Goal: Information Seeking & Learning: Check status

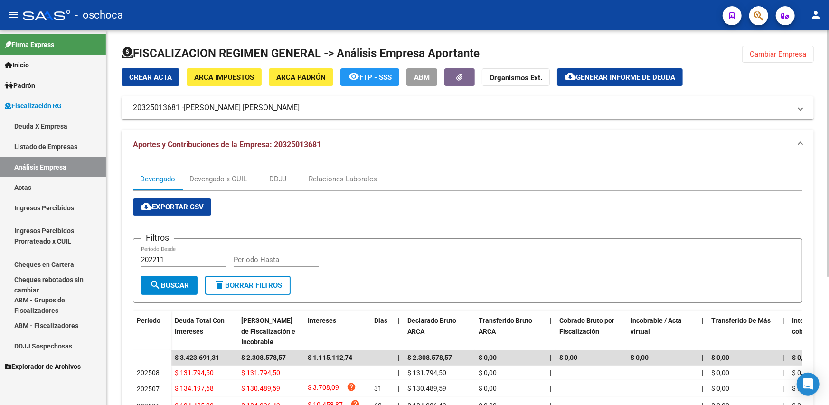
drag, startPoint x: 797, startPoint y: 66, endPoint x: 796, endPoint y: 54, distance: 11.9
click at [797, 61] on div "FISCALIZACION REGIMEN GENERAL -> Análisis Empresa Aportante Cambiar Empresa Cre…" at bounding box center [468, 309] width 692 height 527
click at [796, 54] on span "Cambiar Empresa" at bounding box center [778, 54] width 57 height 9
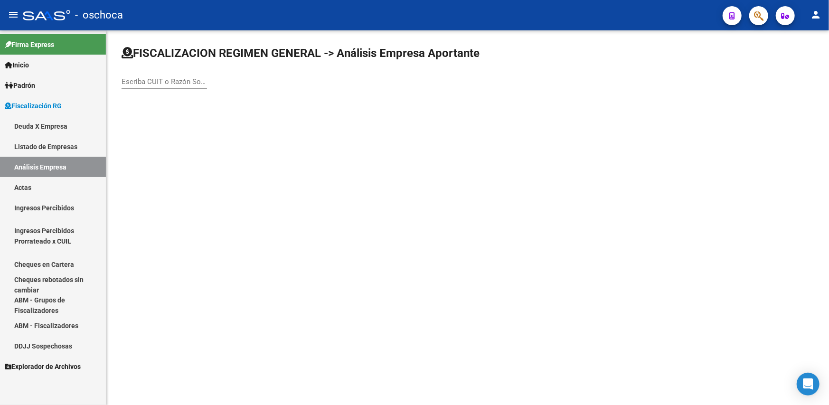
click at [144, 84] on div "Escriba CUIT o Razón Social para buscar" at bounding box center [164, 78] width 85 height 20
type input "[PERSON_NAME]"
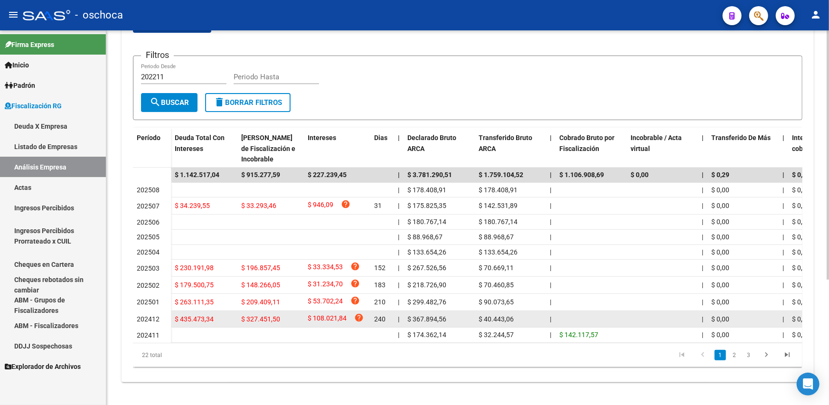
scroll to position [188, 0]
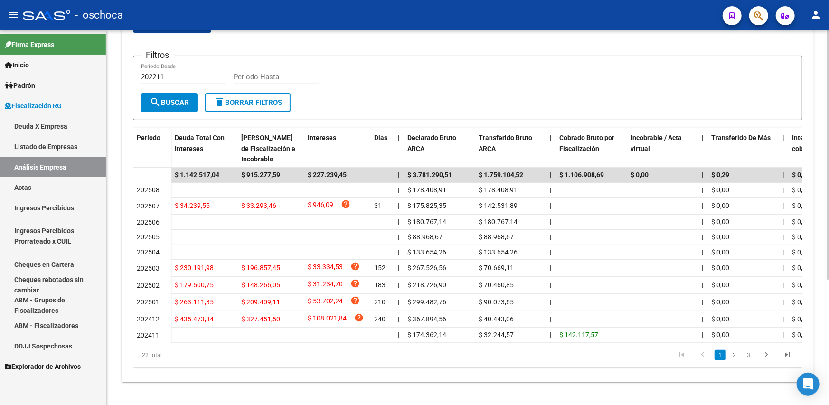
click at [732, 351] on link "2" at bounding box center [734, 355] width 11 height 10
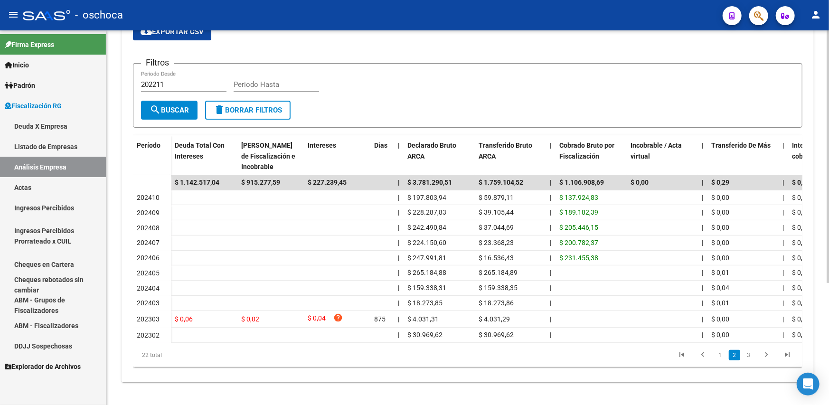
scroll to position [181, 0]
click at [721, 358] on link "1" at bounding box center [720, 355] width 11 height 10
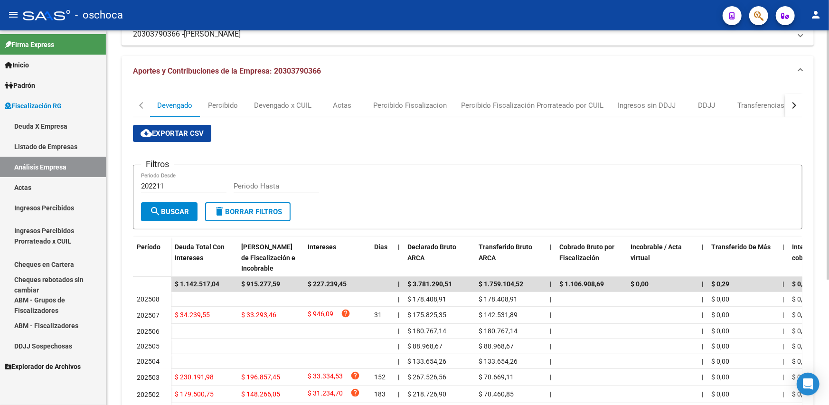
scroll to position [188, 0]
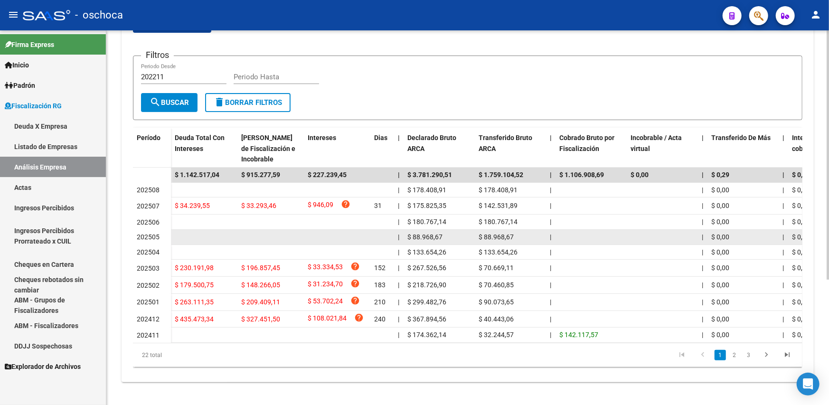
drag, startPoint x: 223, startPoint y: 212, endPoint x: 552, endPoint y: 229, distance: 330.1
click at [579, 229] on datatable-scroller "$ 1.142.517,04 $ 915.277,59 $ 227.239,45 | $ 3.781.290,51 $ 1.759.104,52 | $ 1.…" at bounding box center [468, 255] width 670 height 175
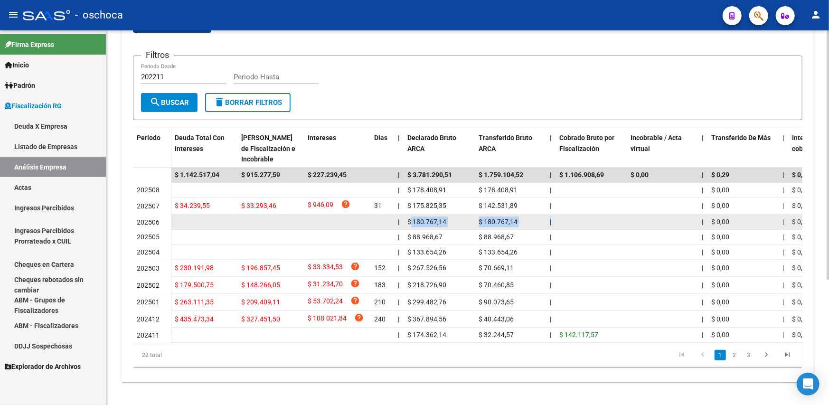
drag, startPoint x: 427, startPoint y: 214, endPoint x: 561, endPoint y: 212, distance: 134.0
click at [561, 215] on div "| $ 180.767,14 $ 180.767,14 | | $ 0,00 | $ 0,00 $ 0,00 | | $ 60.255,71 $ 60.255…" at bounding box center [738, 222] width 1135 height 15
click at [542, 216] on datatable-body-cell "$ 180.767,14" at bounding box center [510, 222] width 71 height 15
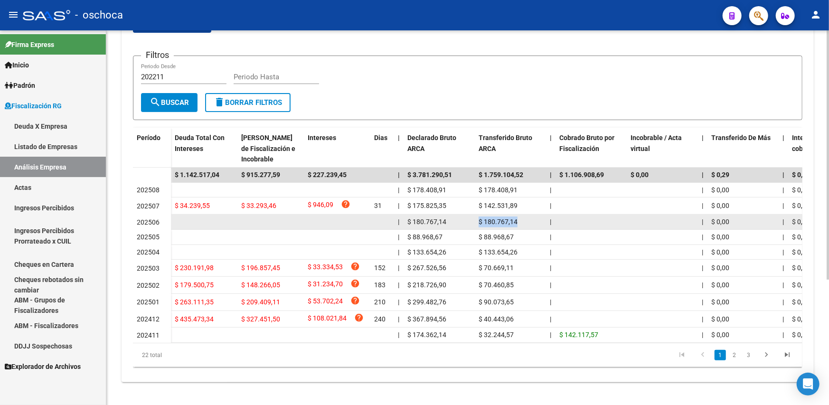
click at [542, 215] on datatable-body-cell "$ 180.767,14" at bounding box center [510, 222] width 71 height 15
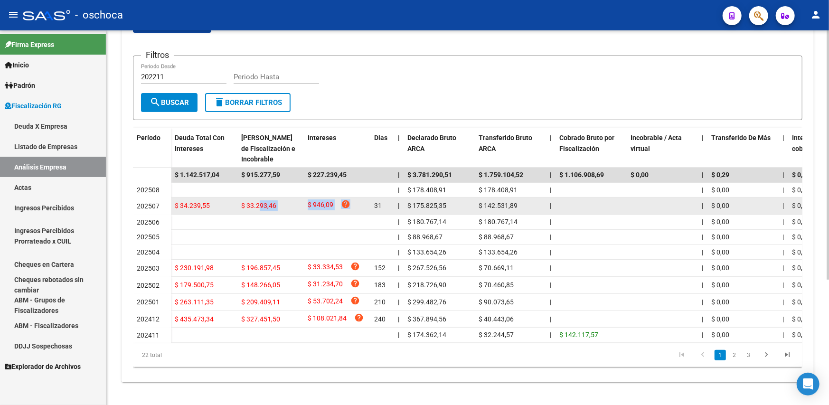
drag, startPoint x: 354, startPoint y: 199, endPoint x: 259, endPoint y: 199, distance: 95.0
click at [259, 199] on div "$ 34.239,55 $ 33.293,46 $ 946,09 help 31 | $ 175.825,35 $ 142.531,89 | | $ 0,00…" at bounding box center [738, 206] width 1135 height 17
